Goal: Information Seeking & Learning: Check status

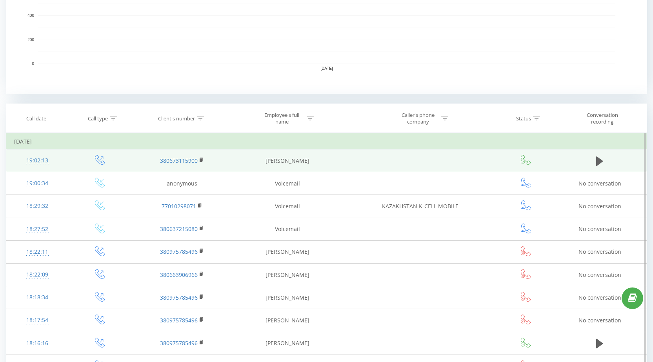
scroll to position [235, 0]
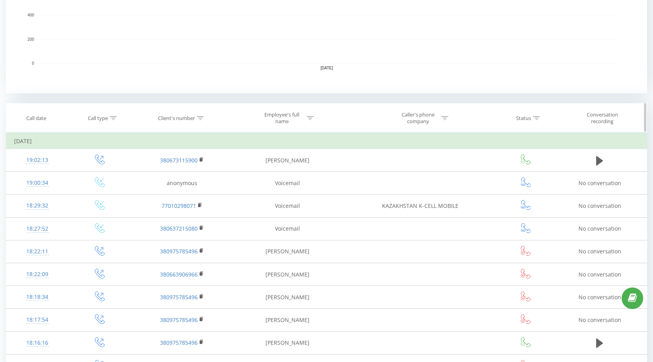
click at [199, 119] on icon at bounding box center [200, 118] width 7 height 4
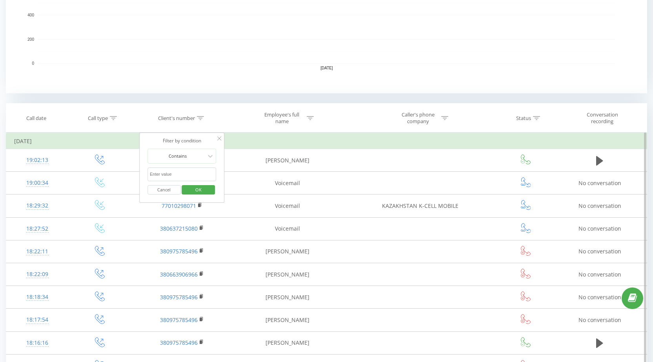
click at [179, 177] on input "text" at bounding box center [181, 174] width 69 height 14
paste input "380674238812"
type input "380674238812"
click at [210, 190] on button "OK" at bounding box center [198, 190] width 33 height 10
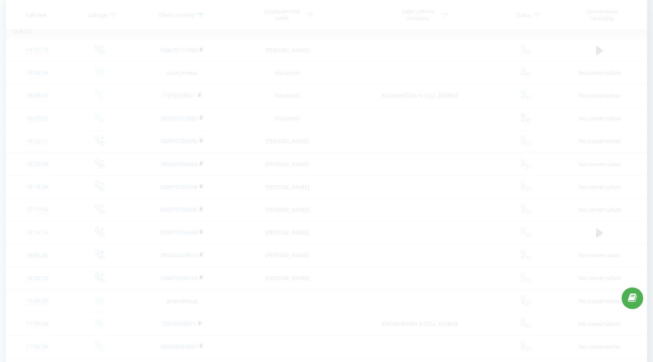
scroll to position [212, 0]
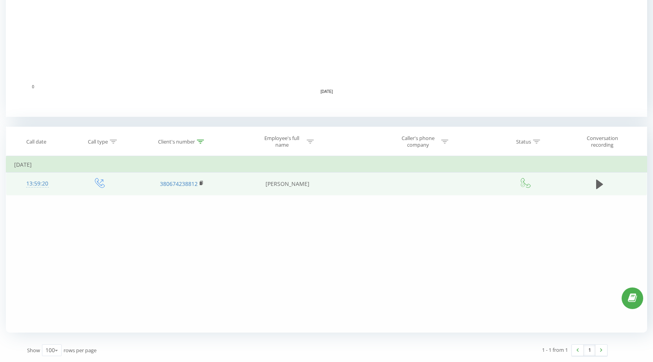
click at [32, 185] on div "13:59:20" at bounding box center [37, 183] width 47 height 15
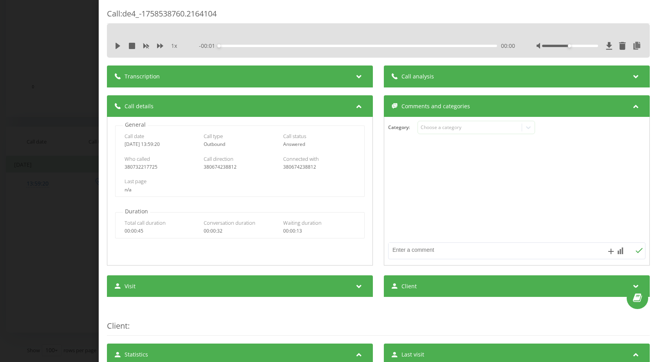
click at [438, 63] on div "Call : de4_-1758538760.2164104 1 x - 00:01 00:00 00:00 Transcription For AI ana…" at bounding box center [378, 302] width 543 height 588
click at [439, 73] on div "Call analysis" at bounding box center [517, 76] width 266 height 22
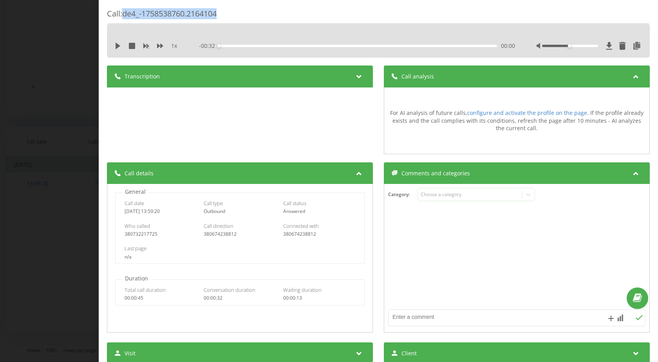
drag, startPoint x: 135, startPoint y: 13, endPoint x: 277, endPoint y: 12, distance: 141.9
click at [277, 12] on div "Call : de4_-1758538760.2164104" at bounding box center [378, 15] width 543 height 15
copy div "de4_-1758538760.2164104"
click at [56, 124] on div "Call : de4_-1758538760.2164104 1 x - 00:32 00:00 00:00 Transcription For AI ana…" at bounding box center [329, 181] width 658 height 362
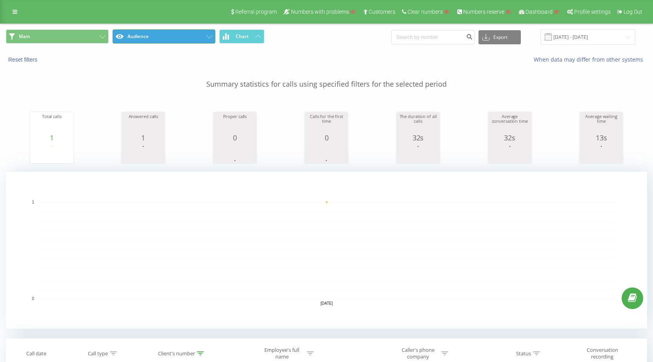
click at [187, 38] on button "Audience" at bounding box center [163, 36] width 103 height 14
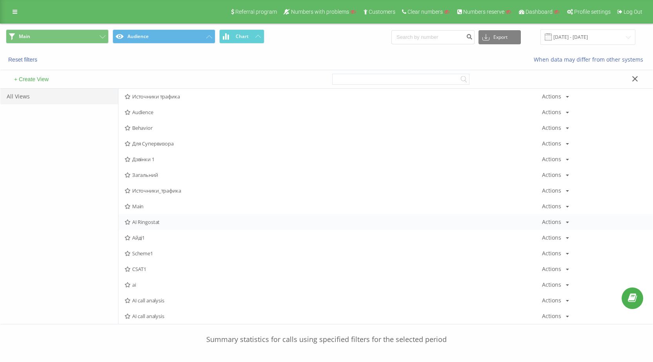
click at [149, 225] on span "AI Ringostat" at bounding box center [333, 221] width 417 height 5
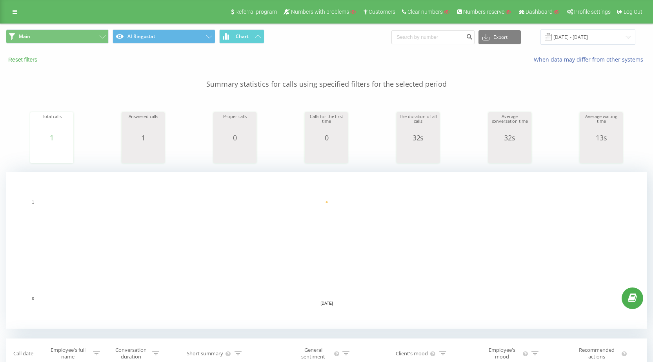
click at [27, 57] on button "Reset filters" at bounding box center [23, 59] width 35 height 7
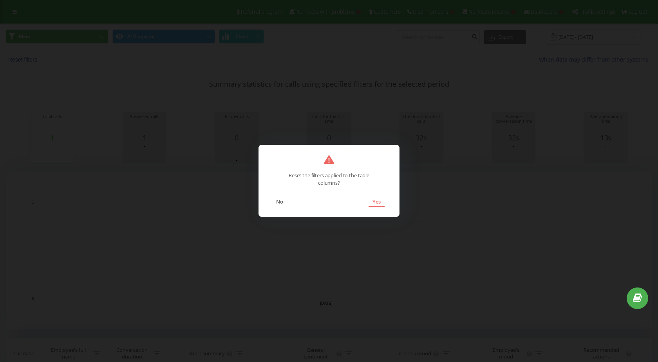
click at [373, 203] on button "Yes" at bounding box center [377, 201] width 16 height 10
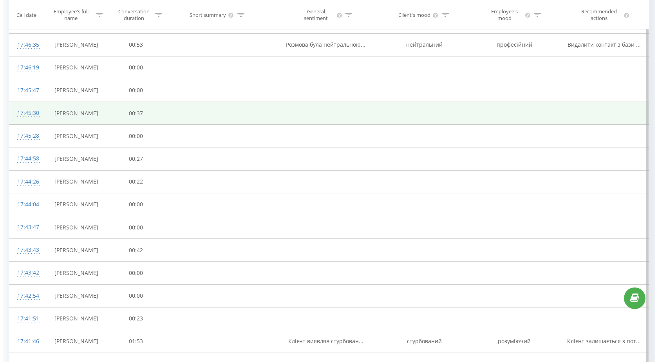
scroll to position [1293, 0]
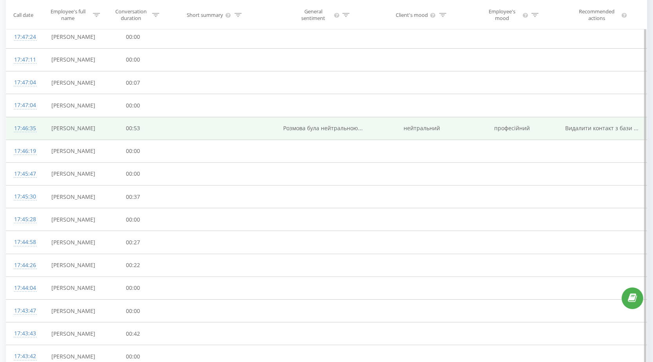
click at [23, 129] on div "17:46:35" at bounding box center [24, 128] width 20 height 15
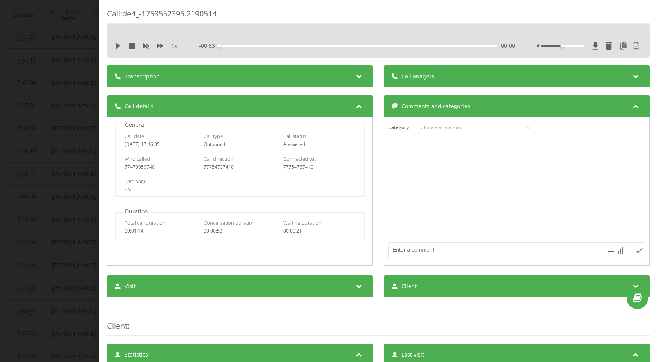
click at [426, 74] on span "Call analysis" at bounding box center [418, 77] width 33 height 8
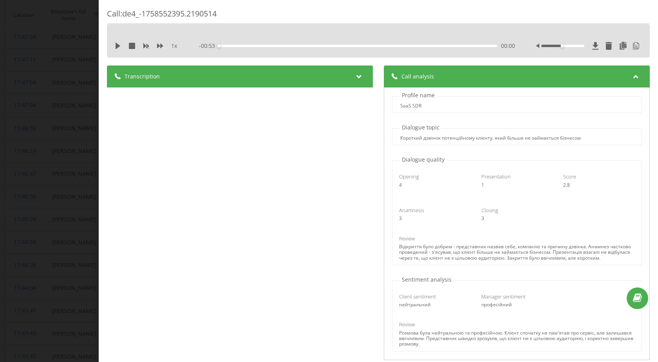
click at [252, 73] on div "Transcription" at bounding box center [240, 76] width 266 height 22
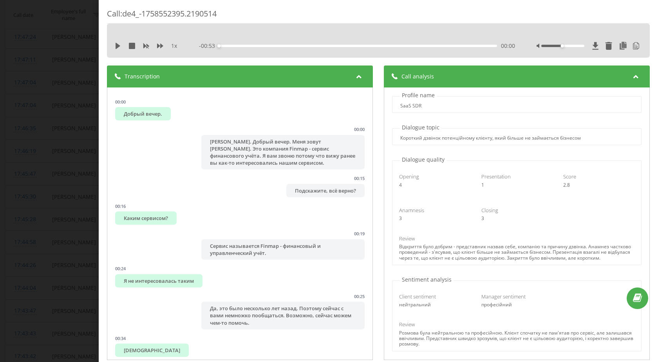
click at [355, 73] on icon at bounding box center [359, 75] width 9 height 8
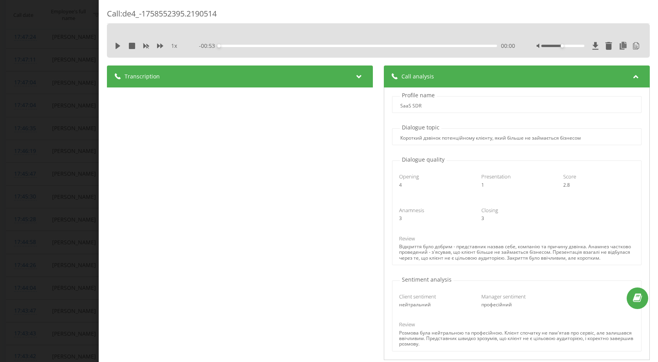
click at [632, 77] on icon at bounding box center [636, 75] width 9 height 8
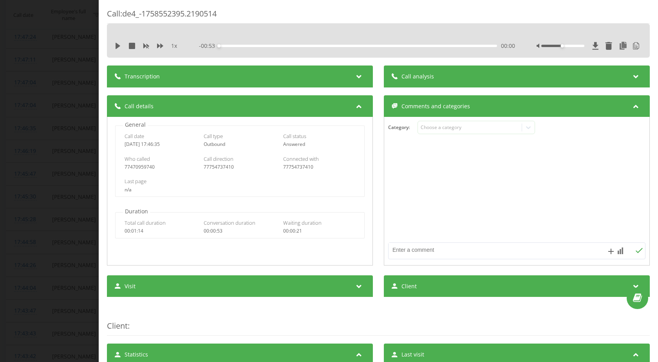
click at [143, 166] on div "77470959740" at bounding box center [161, 166] width 73 height 5
click at [305, 164] on div "77754737410" at bounding box center [319, 166] width 73 height 5
copy div "77754737410"
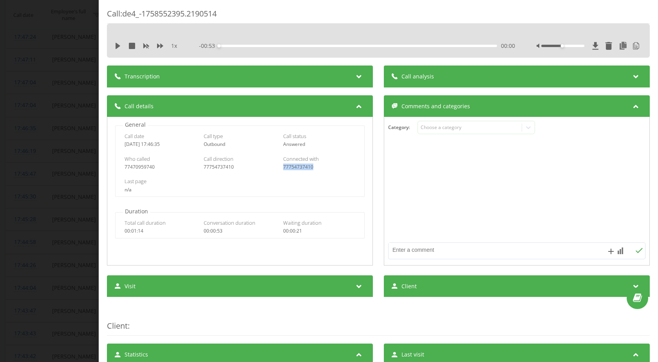
click at [77, 95] on div "Call : de4_-1758552395.2190514 1 x - 00:53 00:00 00:00 Transcription 00:00 Добр…" at bounding box center [329, 181] width 658 height 362
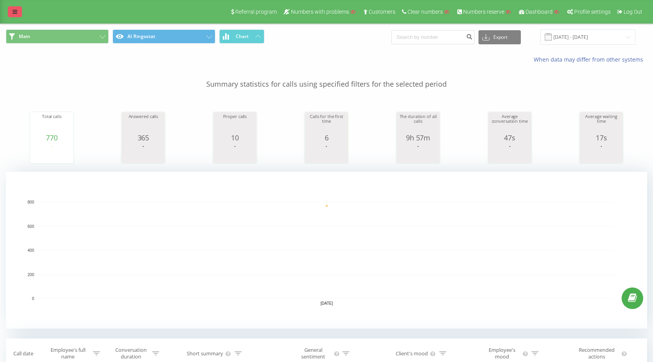
click at [18, 12] on link at bounding box center [15, 11] width 14 height 11
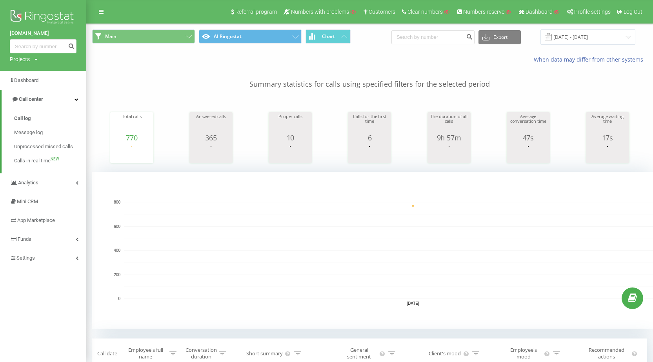
drag, startPoint x: 33, startPoint y: 58, endPoint x: 33, endPoint y: 70, distance: 11.4
click at [33, 59] on div "Projects Search" at bounding box center [24, 59] width 28 height 8
click at [33, 72] on input "text" at bounding box center [31, 70] width 39 height 11
paste input "chystota.ua"
type input "chystota.ua"
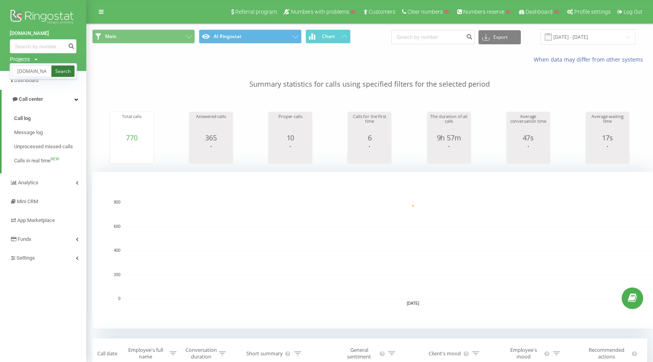
click at [65, 70] on link "Search" at bounding box center [62, 70] width 23 height 11
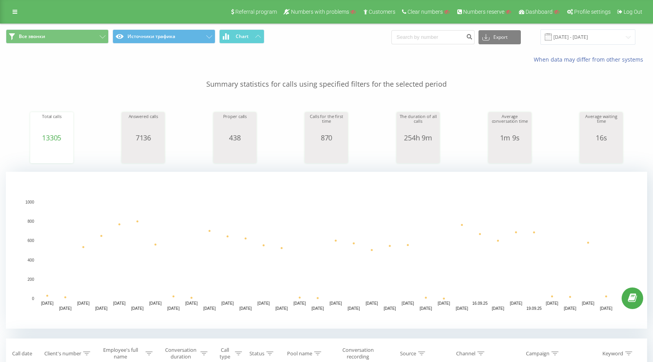
scroll to position [157, 0]
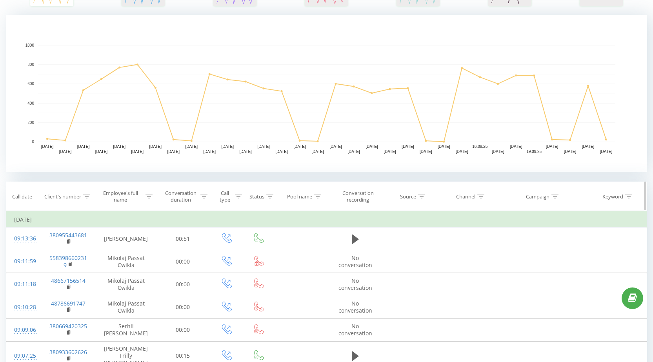
click at [89, 196] on icon at bounding box center [86, 196] width 7 height 4
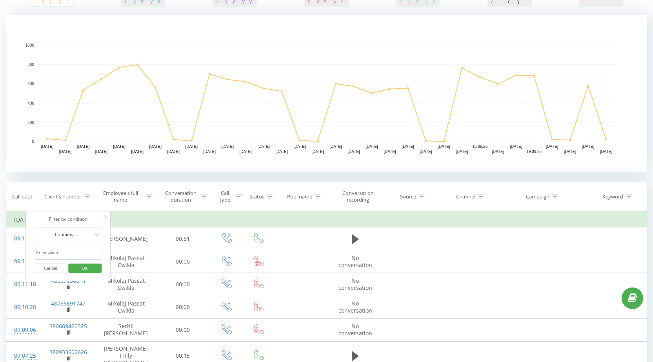
click at [75, 249] on input "text" at bounding box center [68, 253] width 69 height 14
paste input "380979331041"
type input "380979331041"
click at [90, 267] on span "OK" at bounding box center [85, 268] width 22 height 12
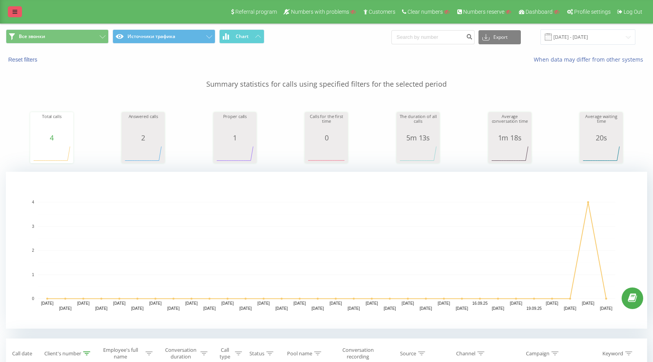
click at [16, 15] on link at bounding box center [15, 11] width 14 height 11
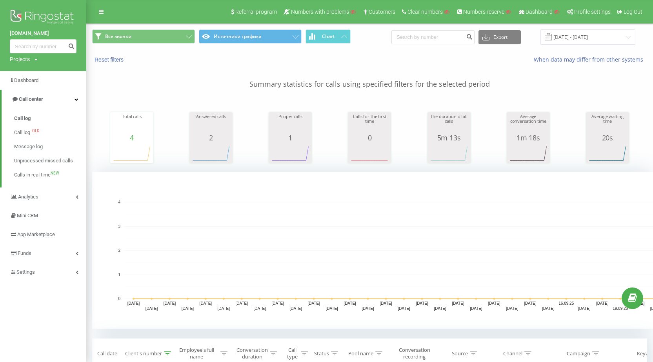
click at [25, 60] on div "Projects" at bounding box center [20, 59] width 20 height 8
drag, startPoint x: 29, startPoint y: 68, endPoint x: 36, endPoint y: 68, distance: 7.5
click at [29, 68] on input "text" at bounding box center [31, 70] width 39 height 11
paste input "girteka.eu"
type input "girteka.eu"
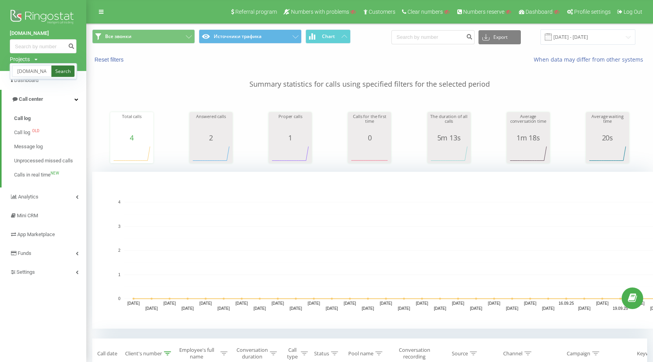
click at [56, 68] on link "Search" at bounding box center [62, 70] width 23 height 11
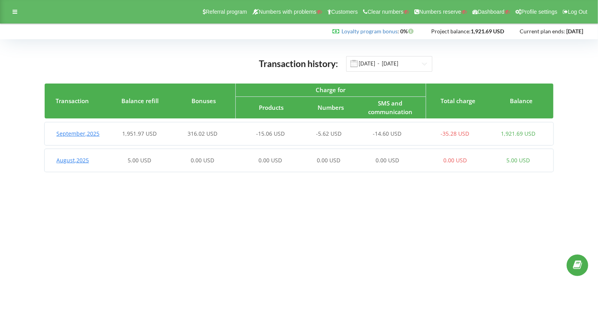
click at [139, 134] on span "1,951.97 USD" at bounding box center [139, 133] width 34 height 7
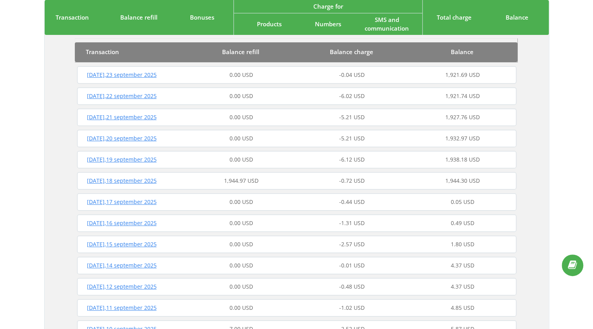
scroll to position [142, 0]
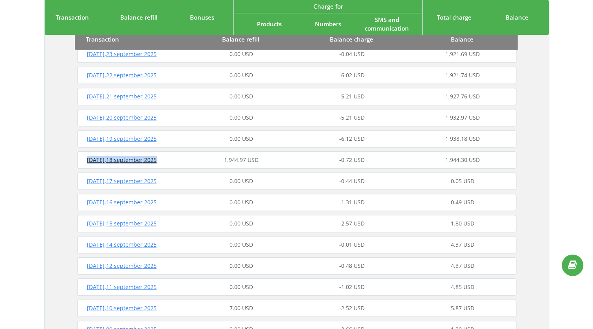
drag, startPoint x: 82, startPoint y: 163, endPoint x: 172, endPoint y: 162, distance: 90.5
click at [172, 162] on div "Thursday , 18 september 2025" at bounding box center [130, 160] width 111 height 8
copy span "Thursday , 18 september 2025"
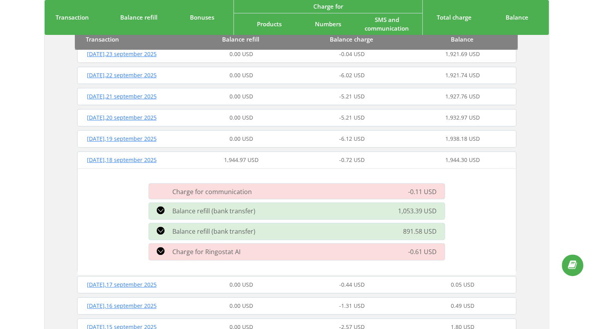
click at [194, 161] on div "1,944.97 USD" at bounding box center [241, 160] width 111 height 8
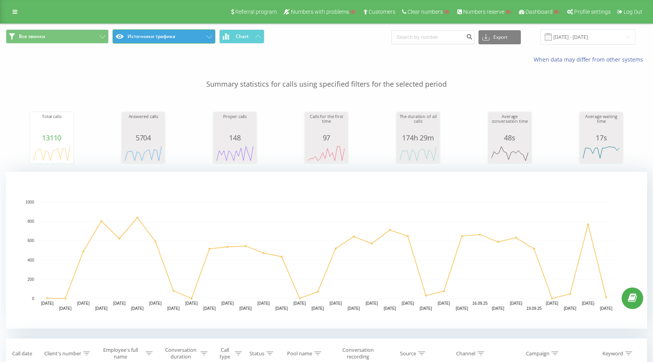
click at [175, 39] on button "Источники трафика" at bounding box center [163, 36] width 103 height 14
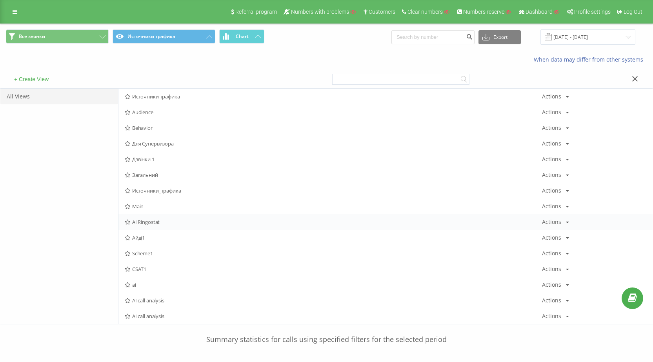
click at [165, 225] on div "AI Ringostat Actions Edit Copy Delete Default Share" at bounding box center [385, 222] width 534 height 16
click at [158, 224] on span "AI Ringostat" at bounding box center [333, 221] width 417 height 5
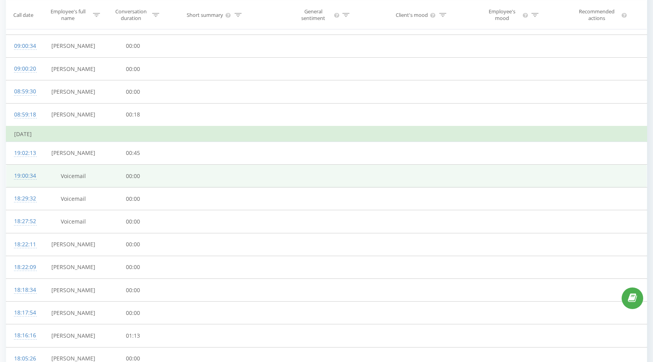
scroll to position [638, 0]
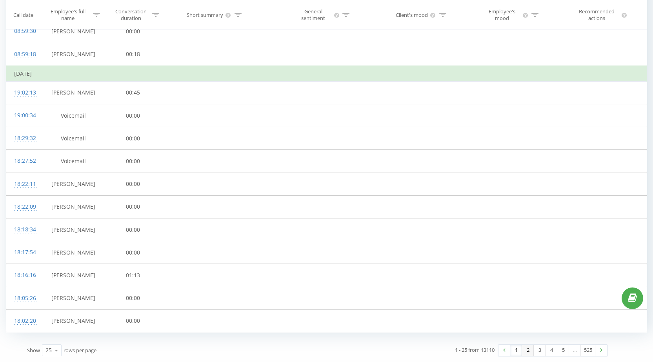
click at [528, 351] on link "2" at bounding box center [528, 350] width 12 height 11
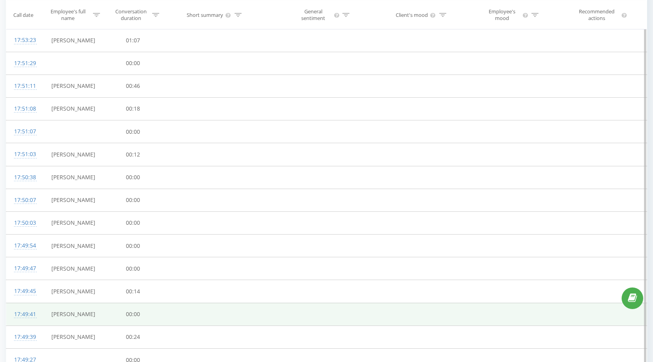
scroll to position [622, 0]
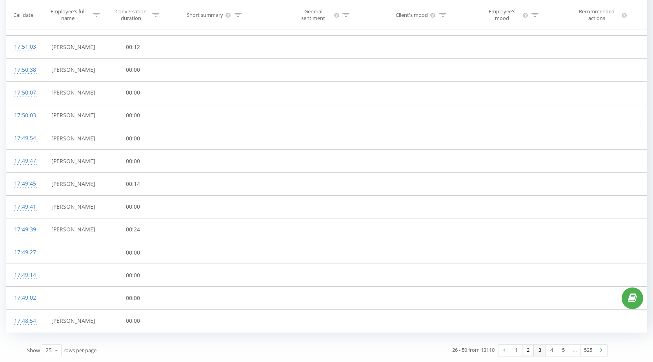
click at [540, 349] on link "3" at bounding box center [539, 350] width 12 height 11
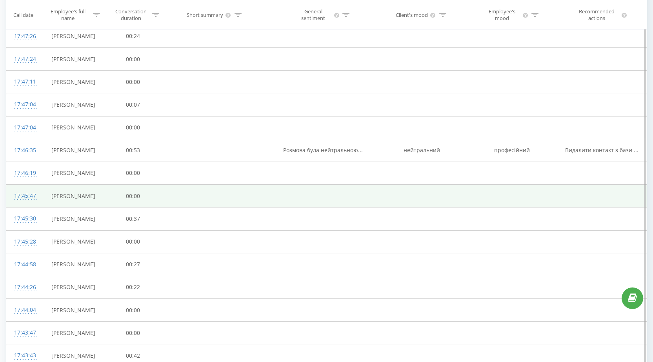
scroll to position [475, 0]
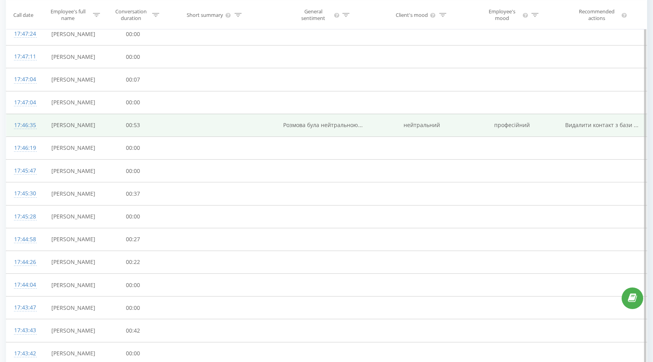
click at [298, 125] on span "Розмова була нейтральною..." at bounding box center [323, 124] width 80 height 7
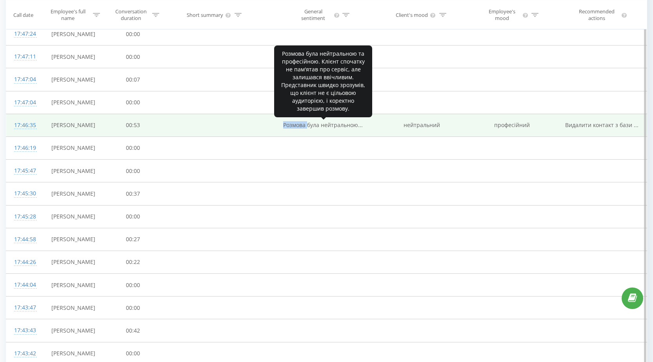
click at [298, 125] on span "Розмова була нейтральною..." at bounding box center [323, 124] width 80 height 7
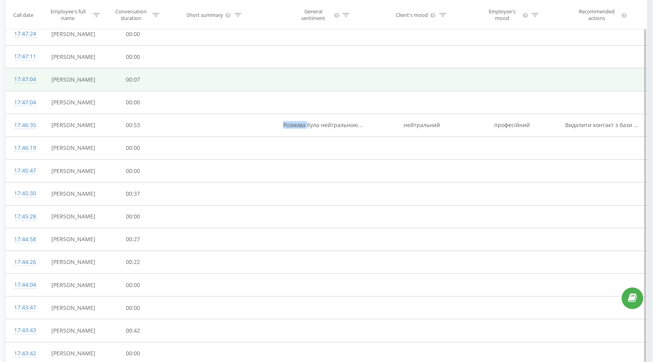
copy span "Розмова"
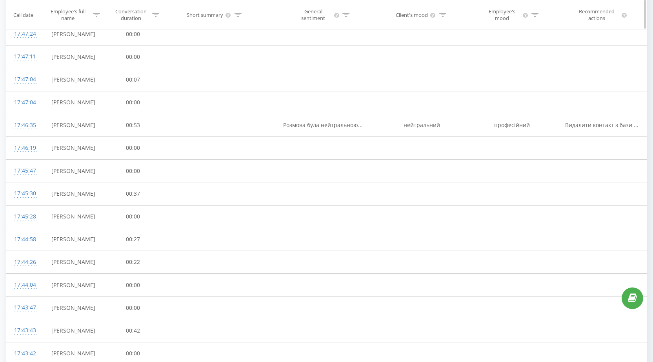
click at [346, 13] on icon at bounding box center [345, 15] width 7 height 4
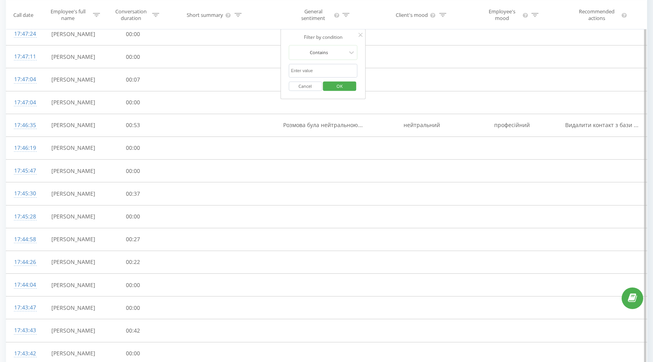
click at [305, 74] on input "text" at bounding box center [322, 71] width 69 height 14
type input "а"
click at [358, 76] on div "Filter by condition Contains а Cancel OK" at bounding box center [322, 64] width 85 height 71
click at [352, 85] on button "OK" at bounding box center [339, 86] width 33 height 10
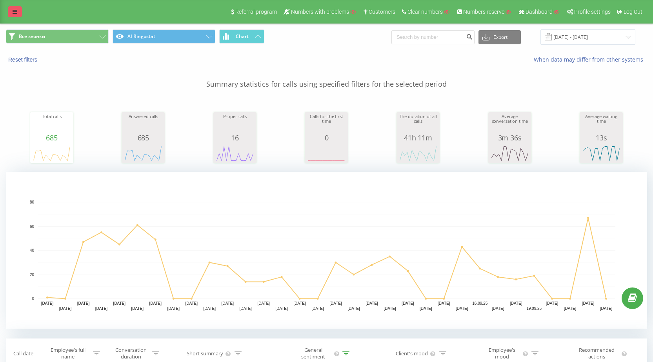
click at [16, 12] on icon at bounding box center [15, 11] width 5 height 5
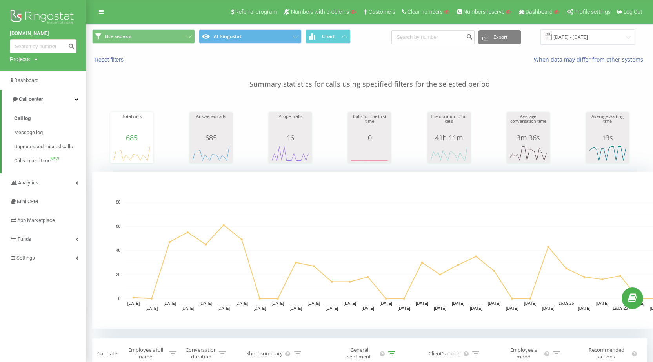
click at [24, 62] on div "Projects" at bounding box center [20, 59] width 20 height 8
drag, startPoint x: 29, startPoint y: 74, endPoint x: 41, endPoint y: 74, distance: 11.8
click at [29, 74] on input "text" at bounding box center [31, 70] width 39 height 11
paste input "[DOMAIN_NAME]"
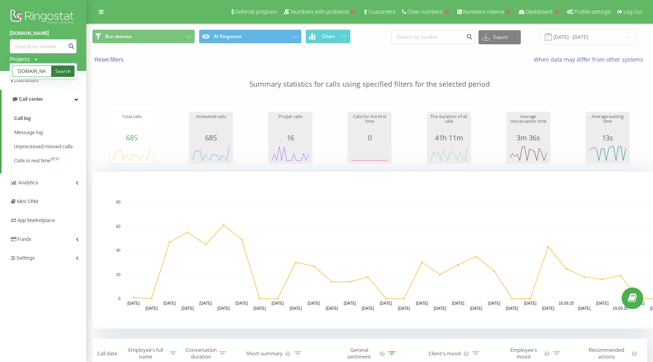
type input "[DOMAIN_NAME]"
click at [58, 73] on link "Search" at bounding box center [62, 70] width 23 height 11
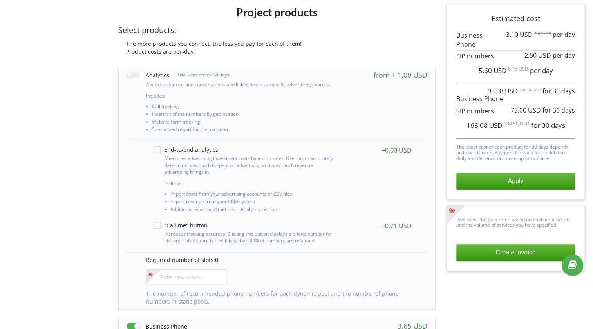
scroll to position [142, 0]
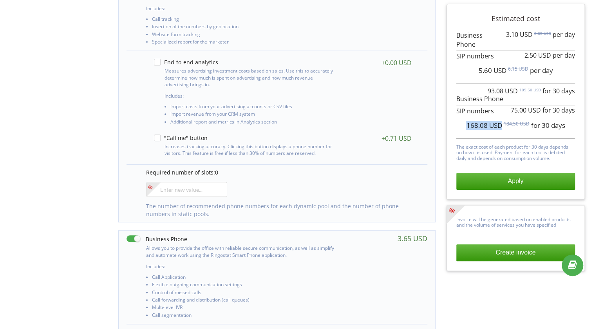
drag, startPoint x: 455, startPoint y: 125, endPoint x: 502, endPoint y: 127, distance: 47.1
click at [502, 127] on div "Estimated cost 3.10 USD 3.65 USD per day 2.50 USD per day" at bounding box center [516, 102] width 127 height 184
copy span "168.08 USD"
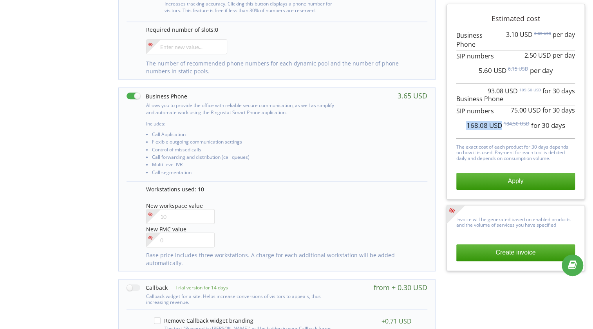
scroll to position [321, 0]
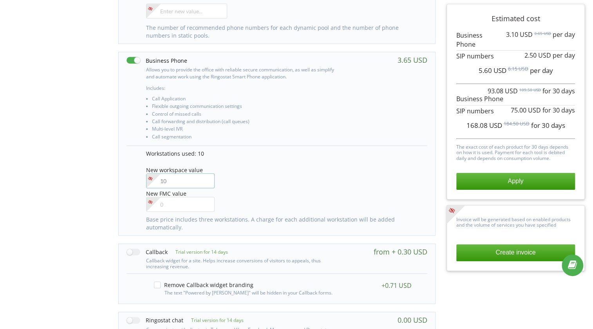
click at [180, 174] on input"] "number" at bounding box center [180, 180] width 68 height 15
type input"] "11"
click at [112, 167] on div "Project products Select products: The more products you connect, the less you p…" at bounding box center [297, 122] width 588 height 774
copy span "177.38 USD 1"
drag, startPoint x: 462, startPoint y: 123, endPoint x: 459, endPoint y: 74, distance: 49.1
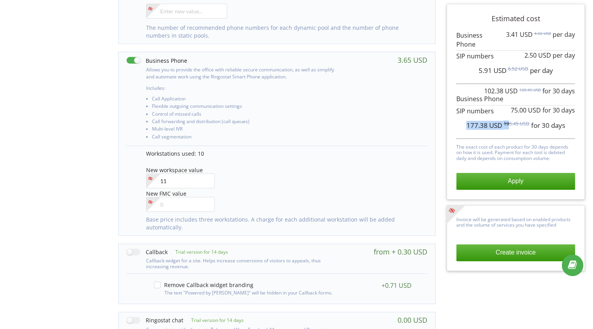
click at [507, 125] on div "177.38 USD 195.45 USD for 30 days" at bounding box center [516, 126] width 119 height 20
